Goal: Use online tool/utility: Utilize a website feature to perform a specific function

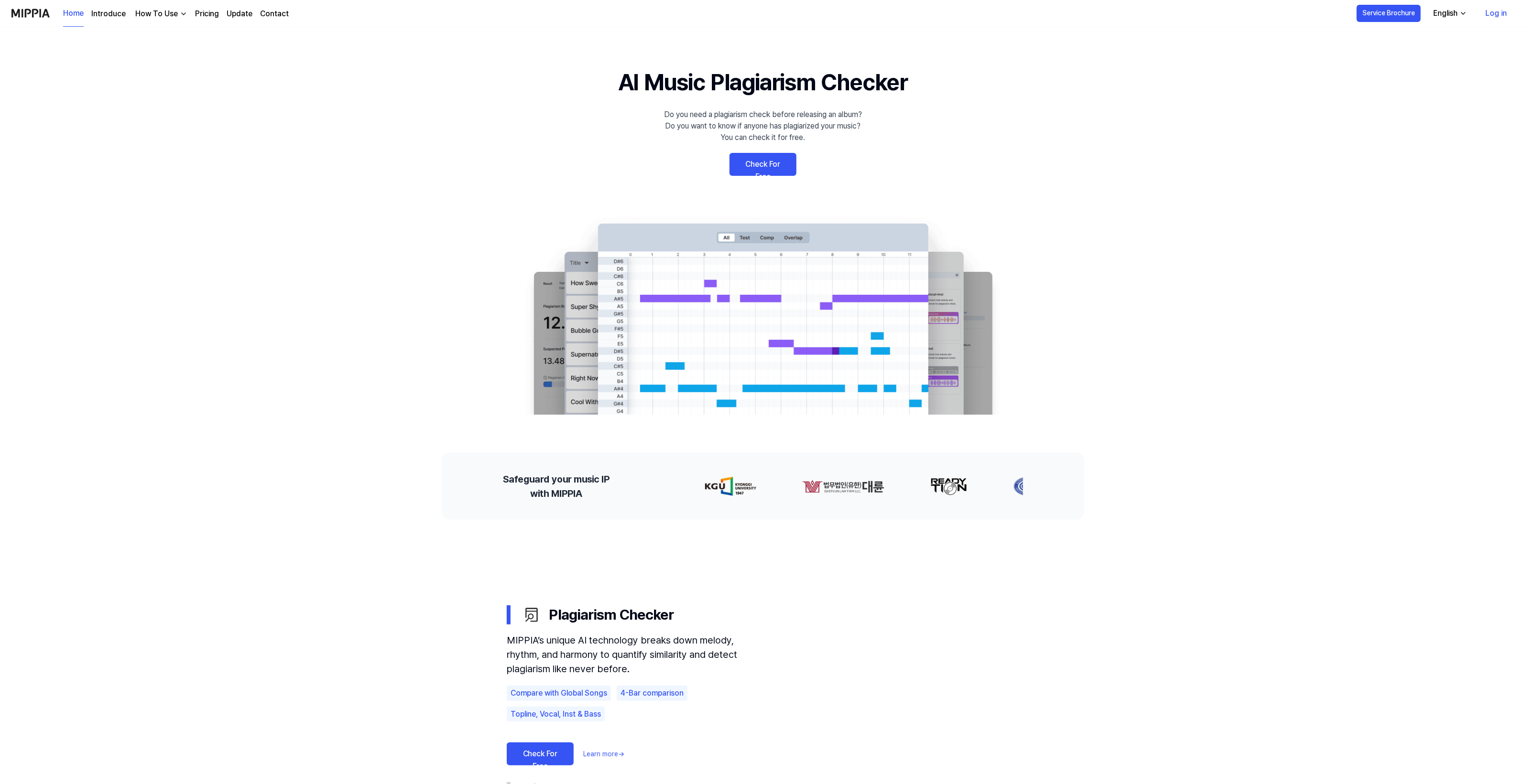
click at [773, 160] on link "Check For Free" at bounding box center [762, 164] width 67 height 23
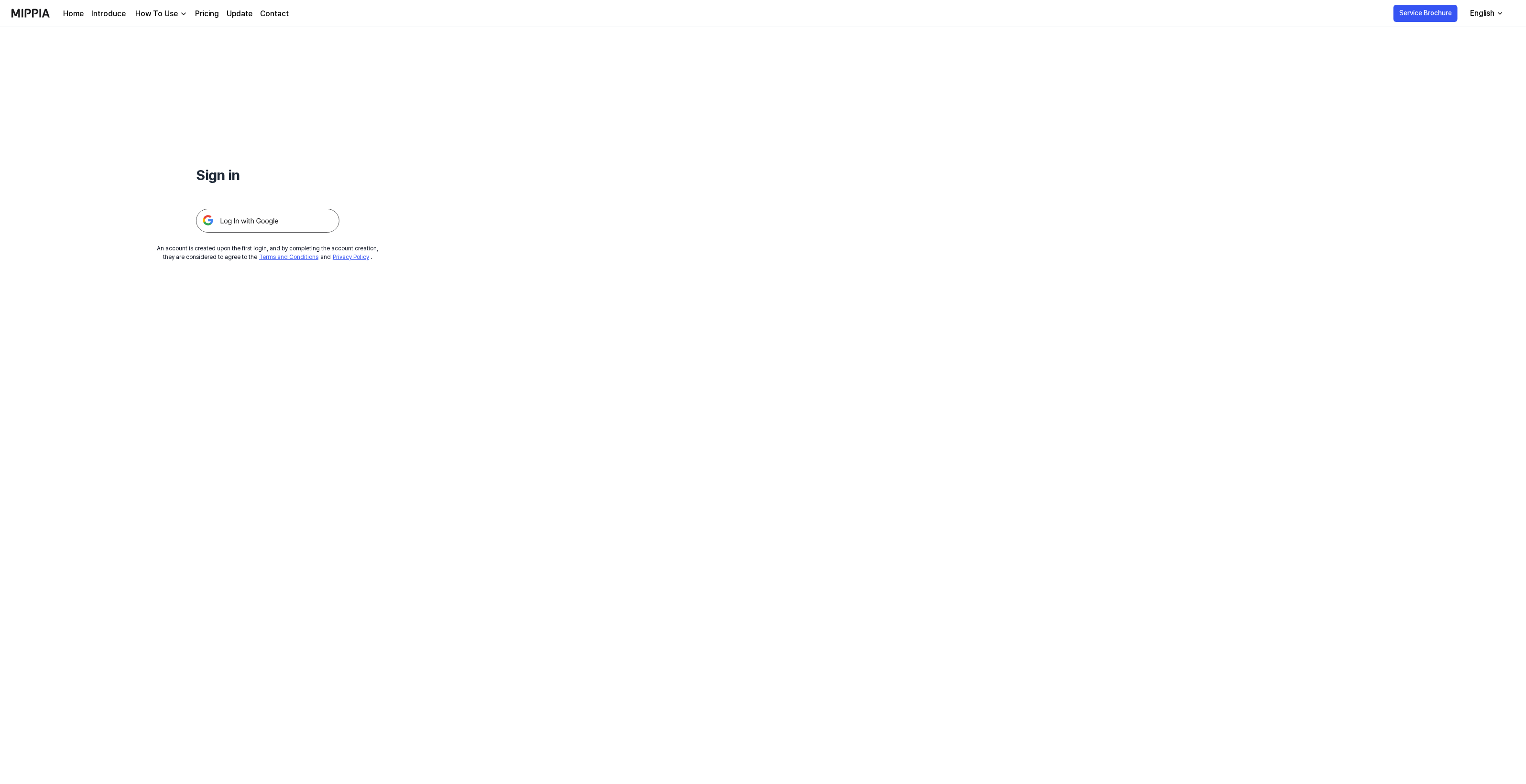
click at [293, 213] on img at bounding box center [268, 221] width 144 height 24
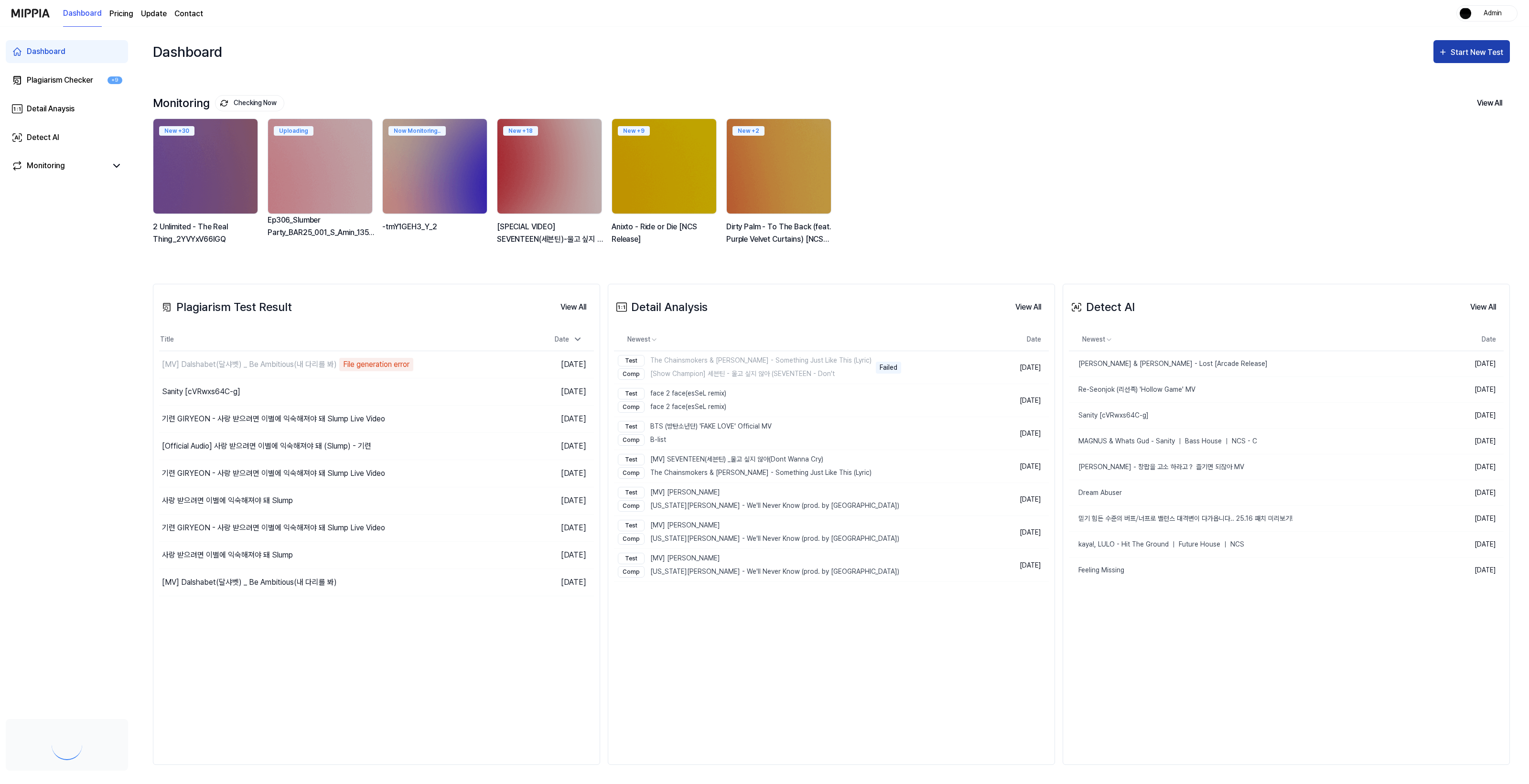
click at [1456, 58] on div "Start New Test" at bounding box center [1478, 52] width 55 height 12
click at [1449, 132] on div "Detect AI" at bounding box center [1460, 127] width 83 height 12
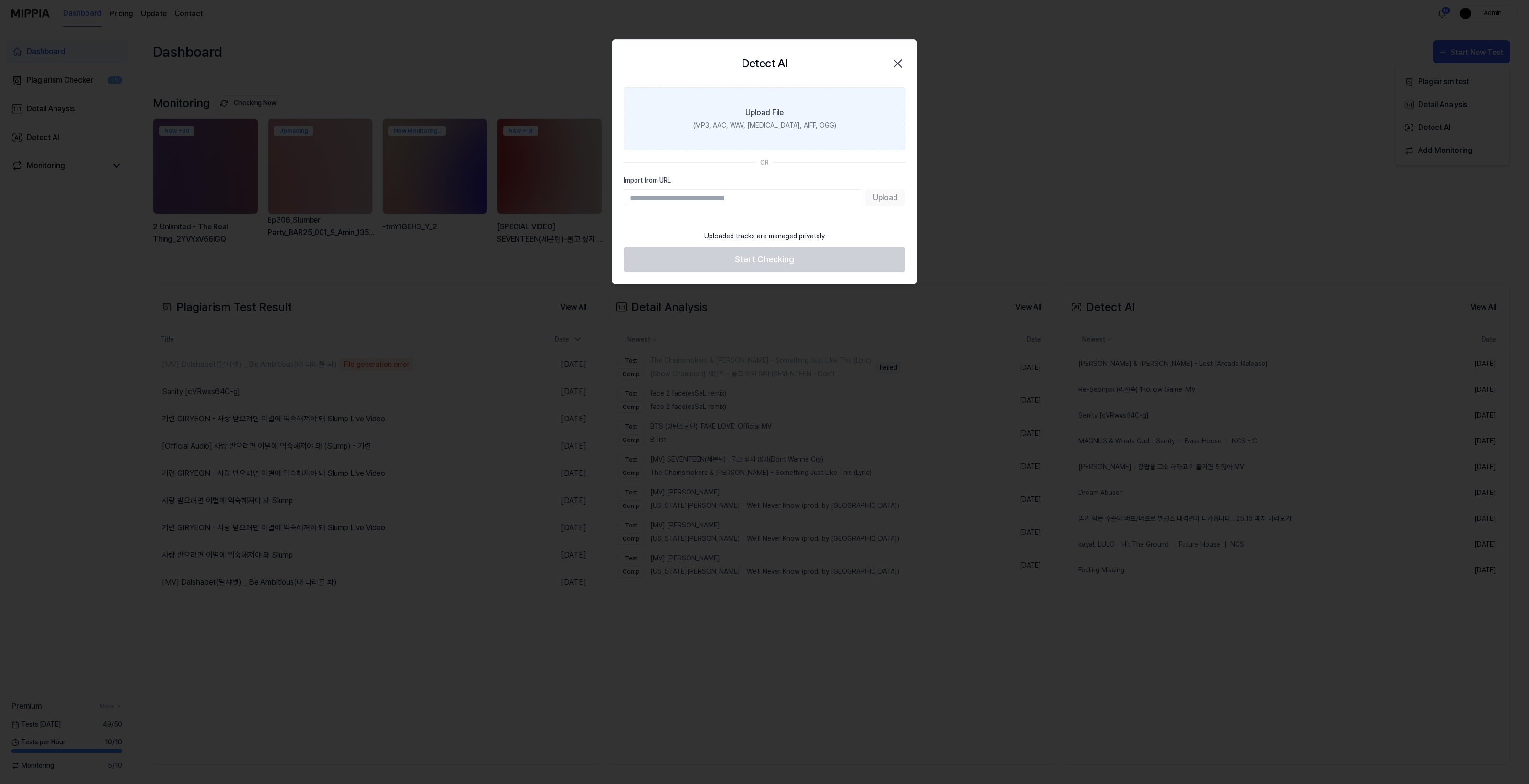
click at [854, 133] on label "Upload File (MP3, AAC, WAV, FLAC, AIFF, OGG)" at bounding box center [764, 118] width 282 height 62
click at [0, 0] on input "Upload File (MP3, AAC, WAV, FLAC, AIFF, OGG)" at bounding box center [0, 0] width 0 height 0
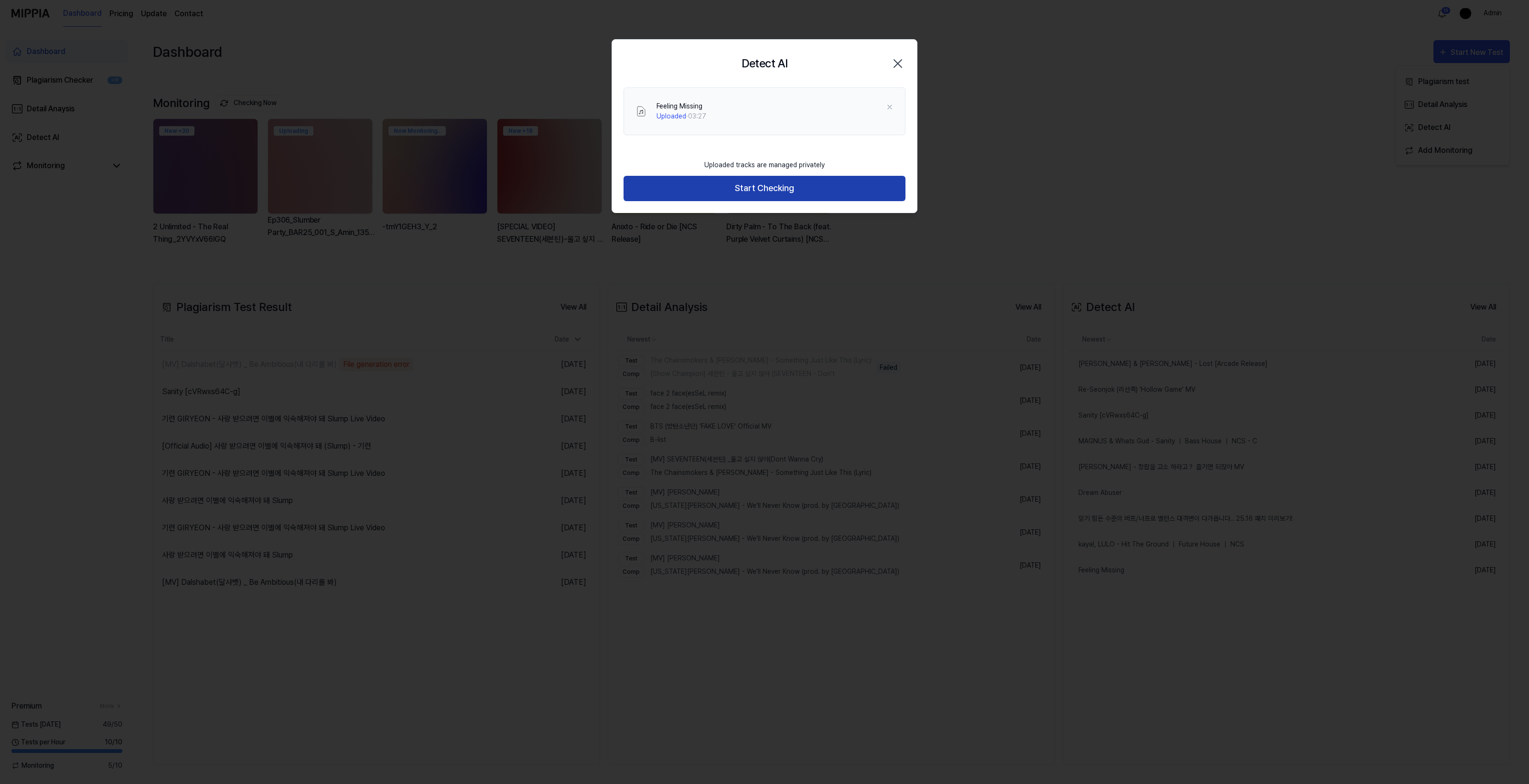
click at [791, 199] on button "Start Checking" at bounding box center [764, 188] width 282 height 26
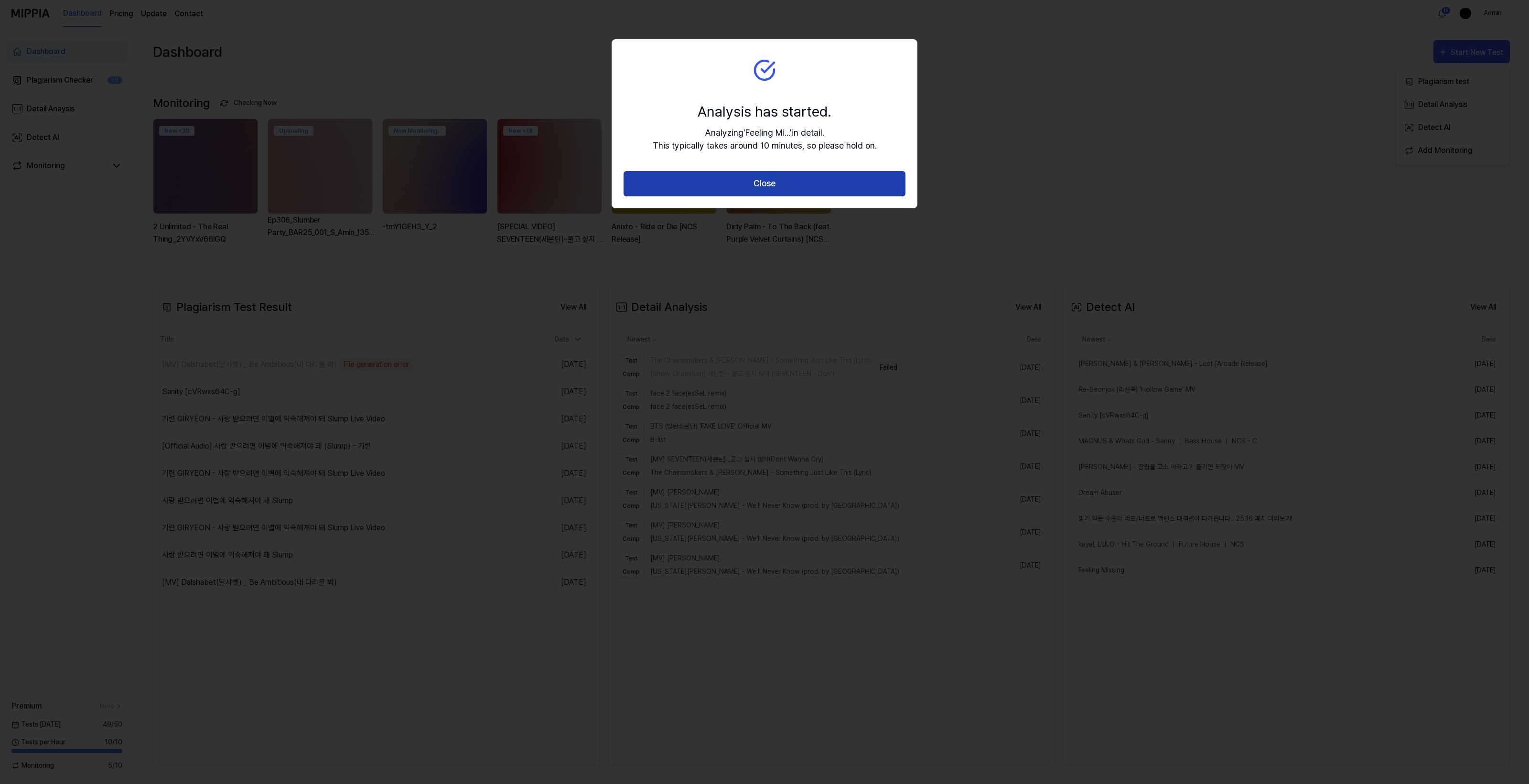
click at [795, 185] on button "Close" at bounding box center [764, 183] width 282 height 26
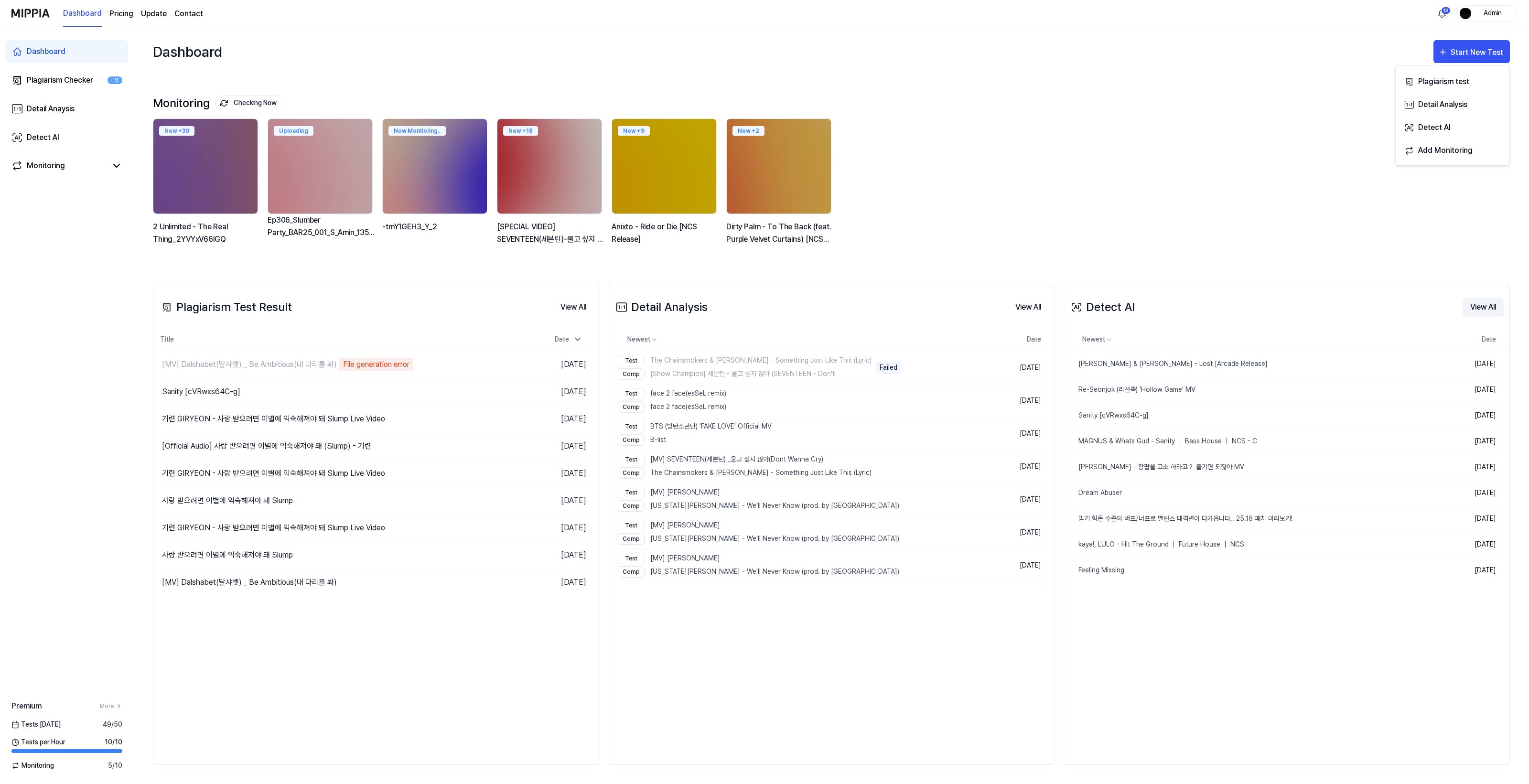
click at [1490, 303] on button "View All" at bounding box center [1483, 307] width 41 height 19
